Goal: Communication & Community: Answer question/provide support

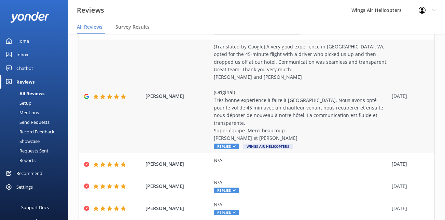
scroll to position [62, 0]
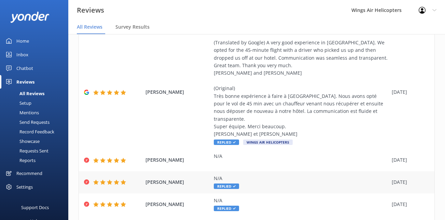
click at [243, 175] on div "N/A" at bounding box center [301, 179] width 174 height 8
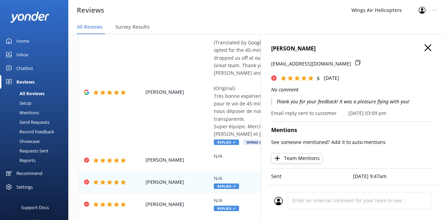
click at [307, 104] on p "Thank you for your feedback! It was a pleasure flying with you!" at bounding box center [353, 102] width 164 height 8
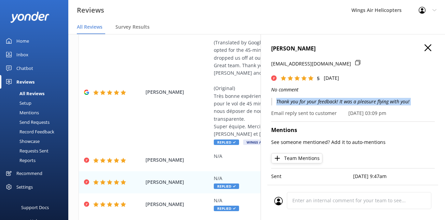
click at [307, 104] on p "Thank you for your feedback! It was a pleasure flying with you!" at bounding box center [353, 102] width 164 height 8
copy p "Thank you for your feedback! It was a pleasure flying with you!"
click at [426, 50] on icon "button" at bounding box center [427, 47] width 7 height 7
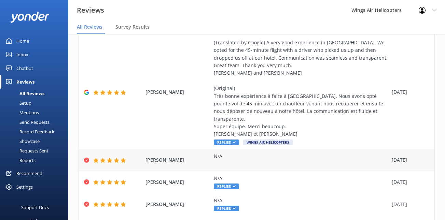
click at [241, 156] on div "N/A" at bounding box center [301, 160] width 174 height 15
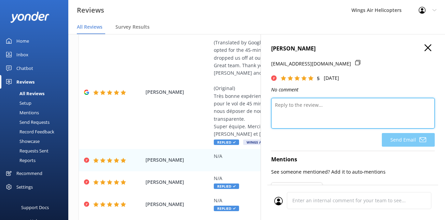
click at [302, 116] on textarea at bounding box center [353, 113] width 164 height 31
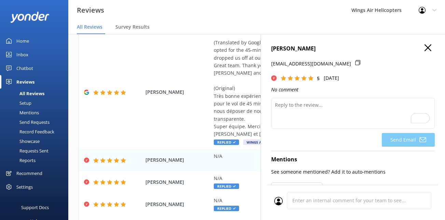
click at [425, 49] on icon "button" at bounding box center [427, 47] width 7 height 7
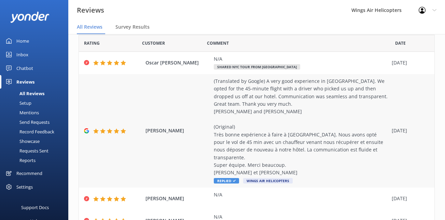
scroll to position [0, 0]
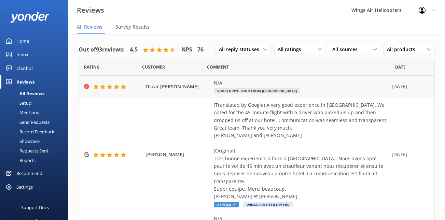
click at [304, 89] on div "N/A Shared NYC Tour from [GEOGRAPHIC_DATA]" at bounding box center [301, 86] width 174 height 15
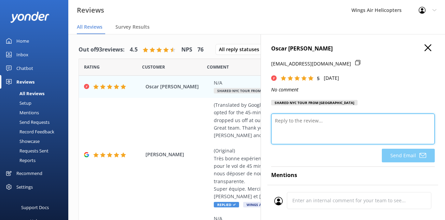
click at [316, 118] on textarea at bounding box center [353, 129] width 164 height 31
paste textarea "Thank you for your feedback! It was a pleasure flying with you!"
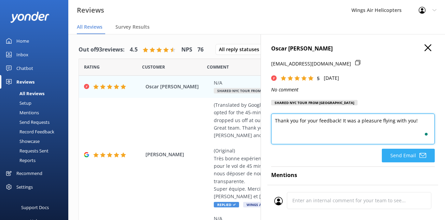
type textarea "Thank you for your feedback! It was a pleasure flying with you!"
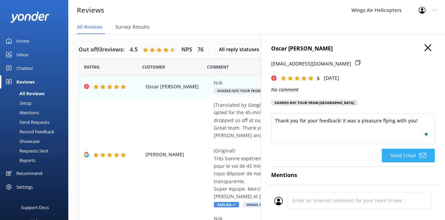
click at [403, 161] on button "Send Email" at bounding box center [408, 156] width 53 height 14
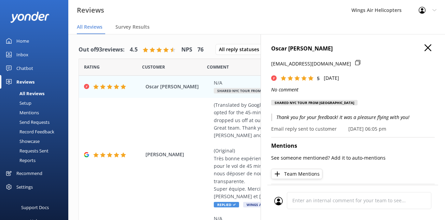
click at [429, 49] on use "button" at bounding box center [427, 47] width 7 height 7
